Goal: Transaction & Acquisition: Purchase product/service

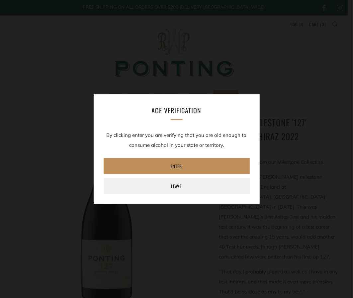
click at [179, 161] on link "Enter" at bounding box center [177, 166] width 146 height 16
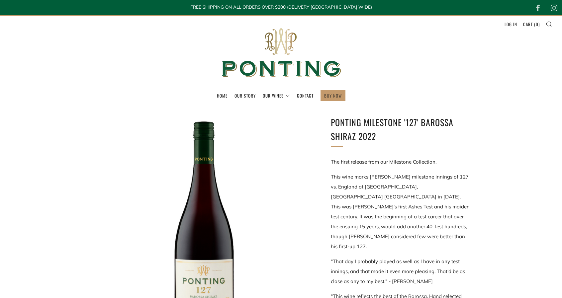
click at [330, 93] on link "BUY NOW" at bounding box center [333, 95] width 18 height 11
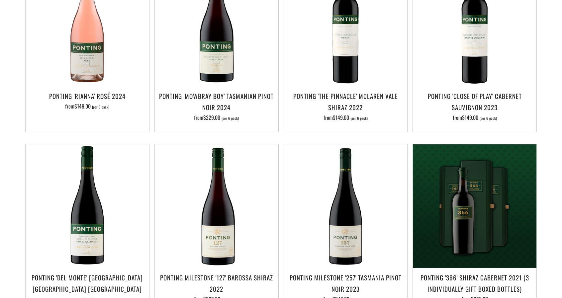
scroll to position [530, 0]
